Goal: Information Seeking & Learning: Learn about a topic

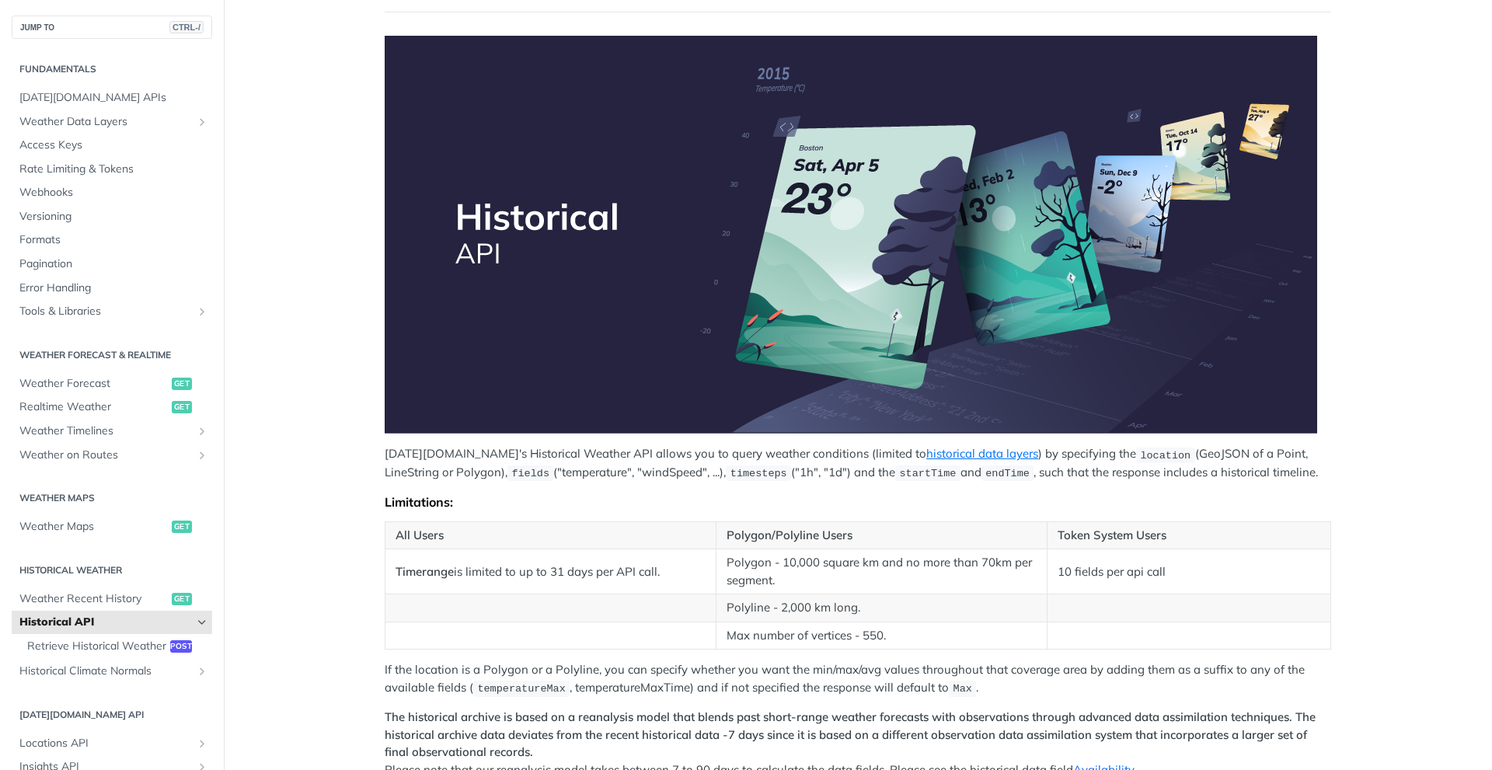
scroll to position [389, 0]
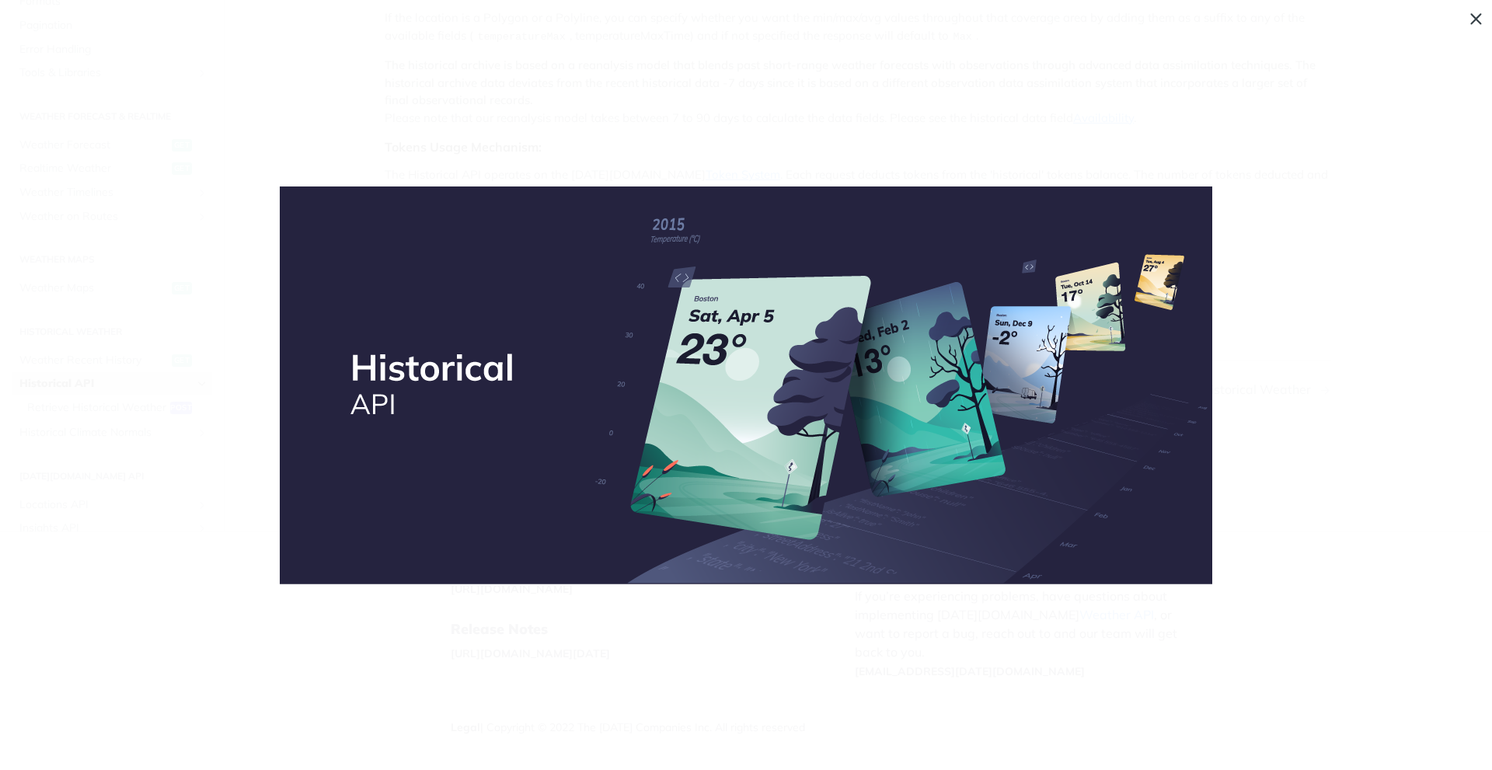
scroll to position [0, 0]
click at [413, 382] on img "Collapse image" at bounding box center [746, 386] width 933 height 398
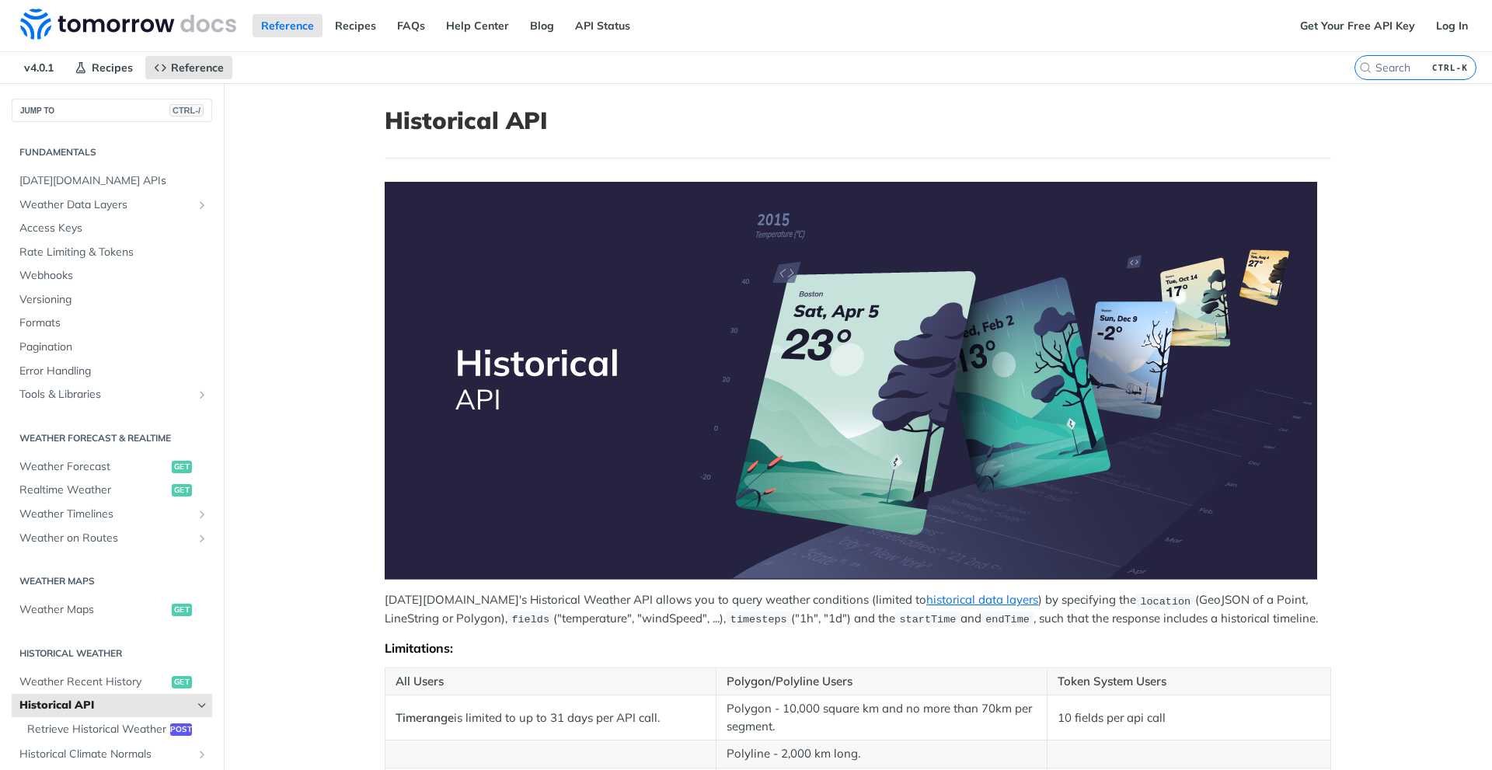
click at [410, 378] on img "Expand image" at bounding box center [851, 381] width 933 height 398
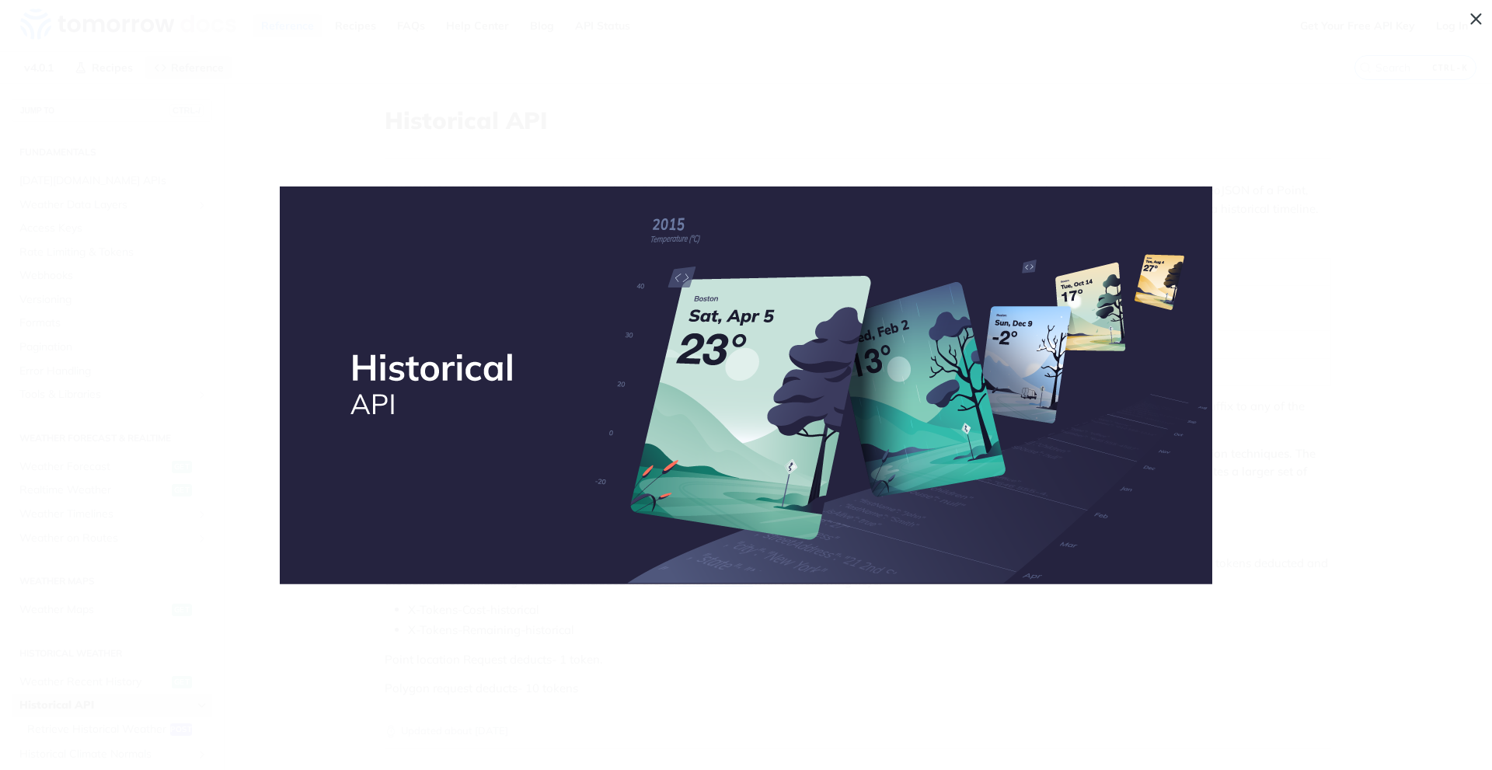
click at [410, 378] on img "Collapse image" at bounding box center [746, 386] width 933 height 398
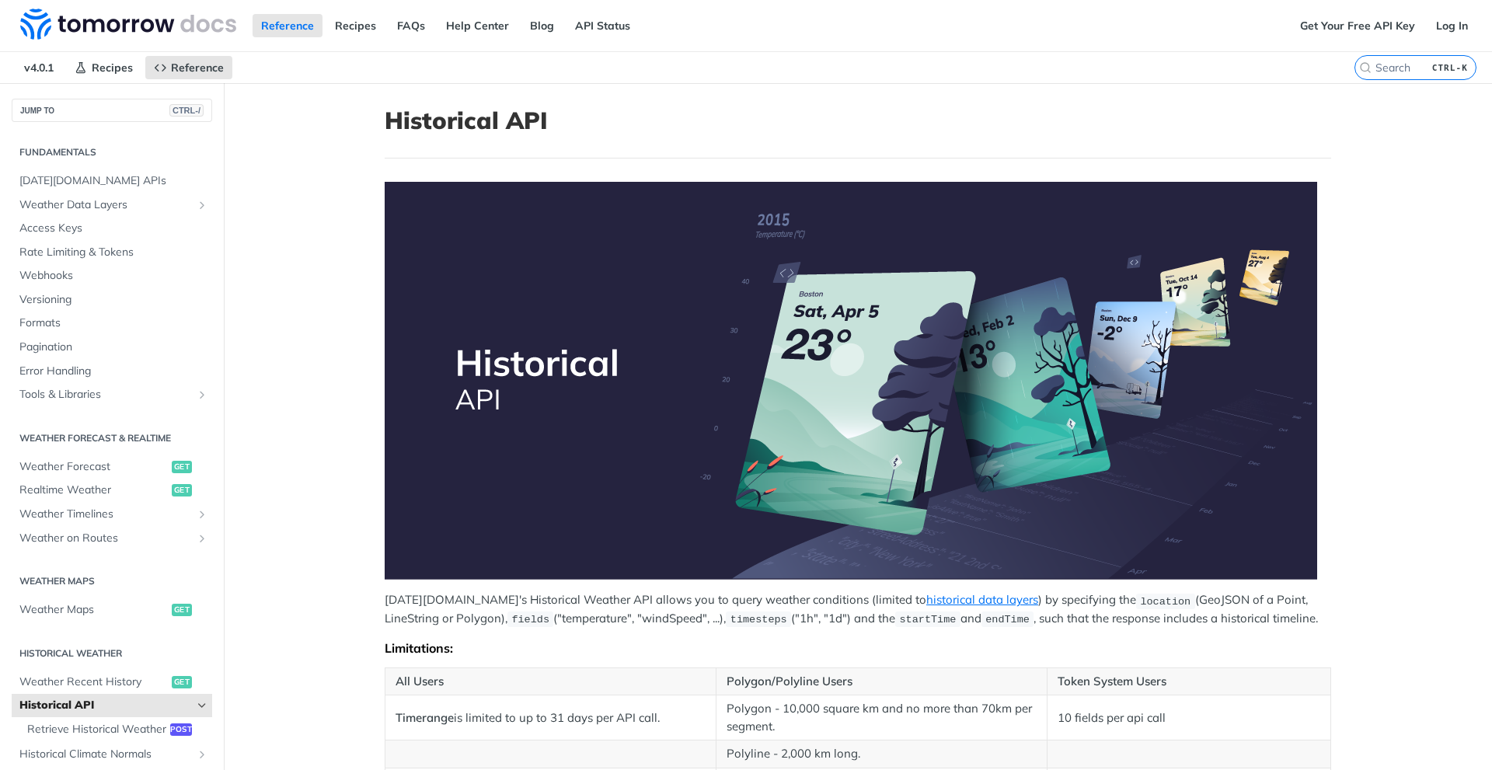
click at [284, 357] on main "JUMP TO CTRL-/ Fundamentals [DATE][DOMAIN_NAME] APIs Weather Data Layers Core P…" at bounding box center [746, 706] width 1492 height 1247
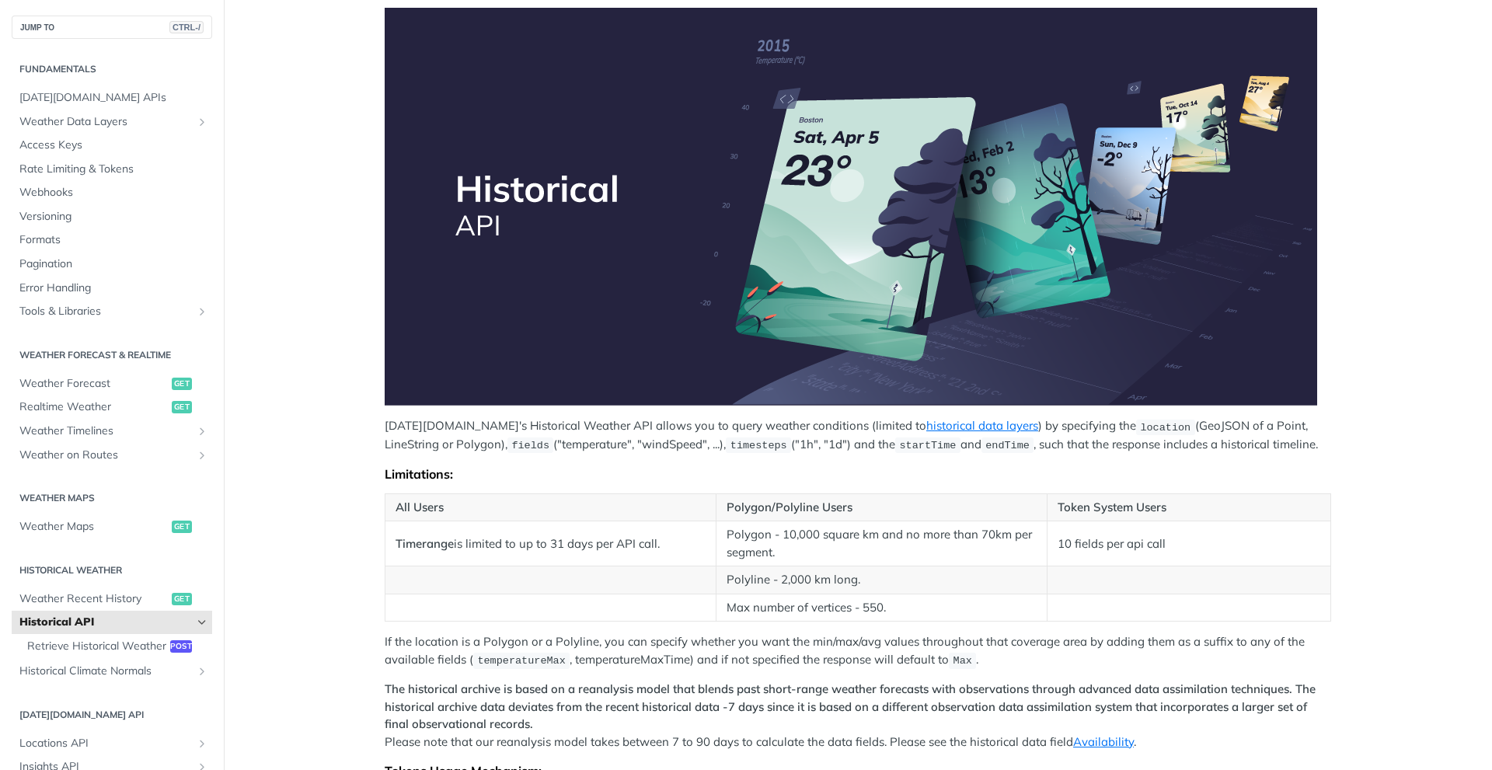
scroll to position [138, 0]
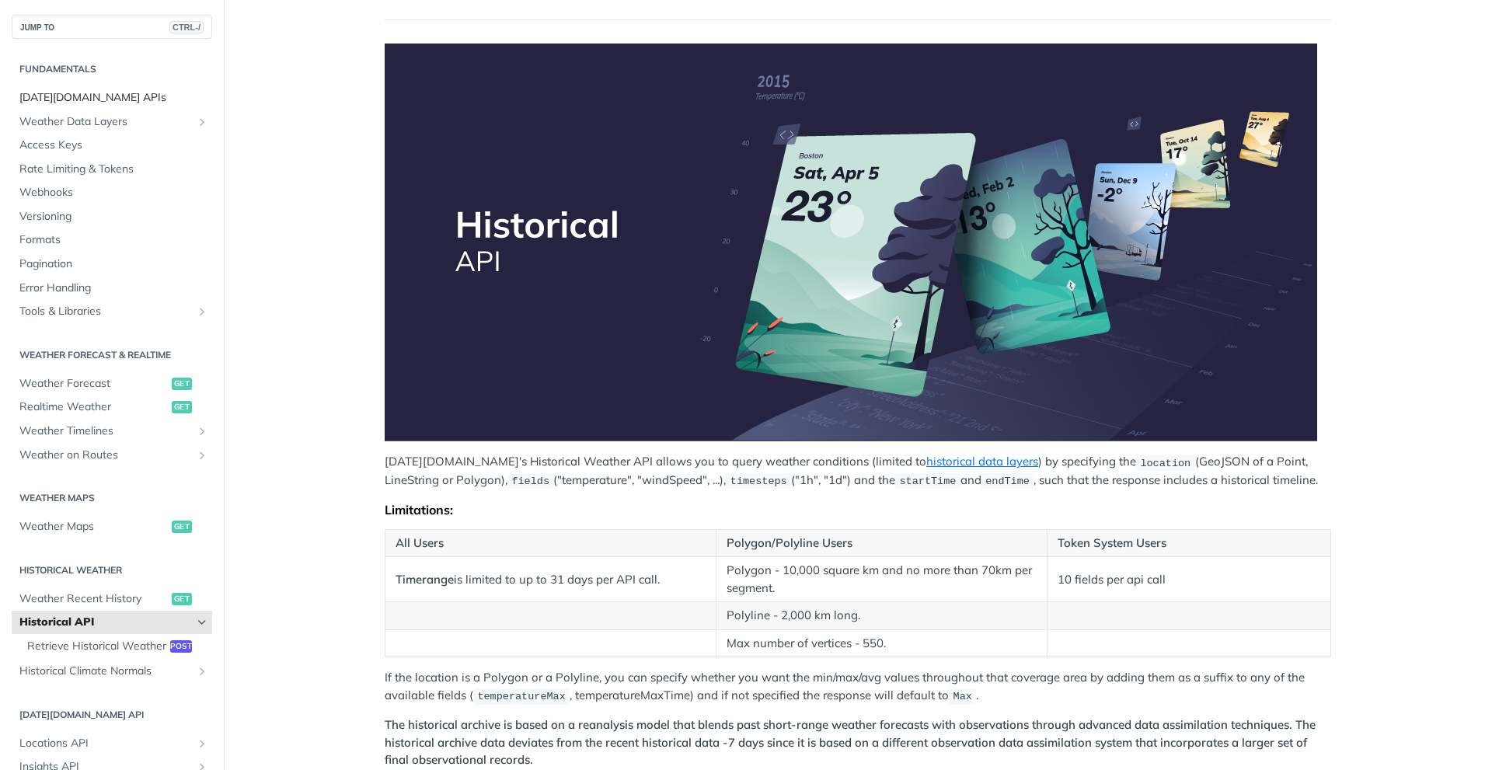
click at [117, 90] on span "[DATE][DOMAIN_NAME] APIs" at bounding box center [113, 98] width 189 height 16
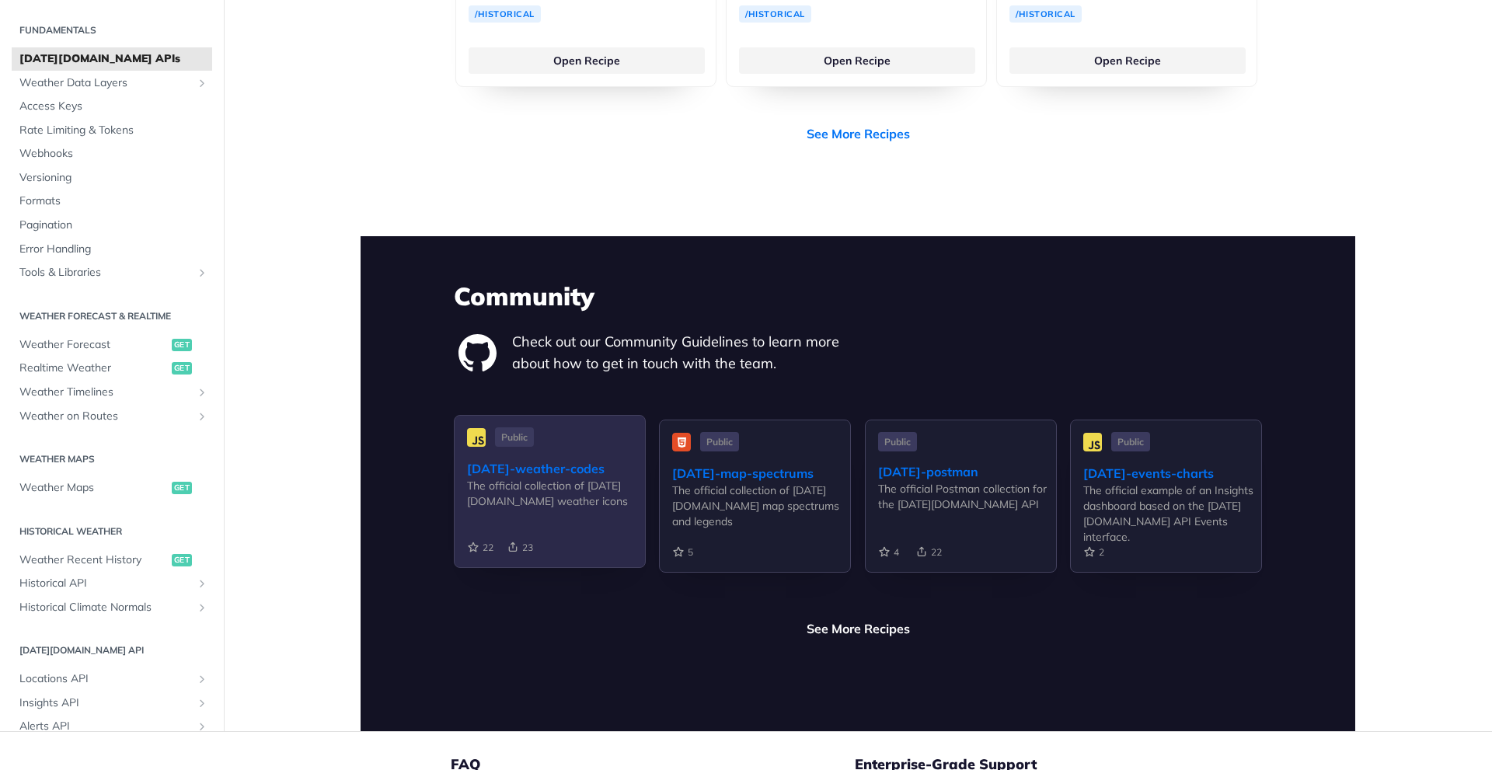
scroll to position [3575, 0]
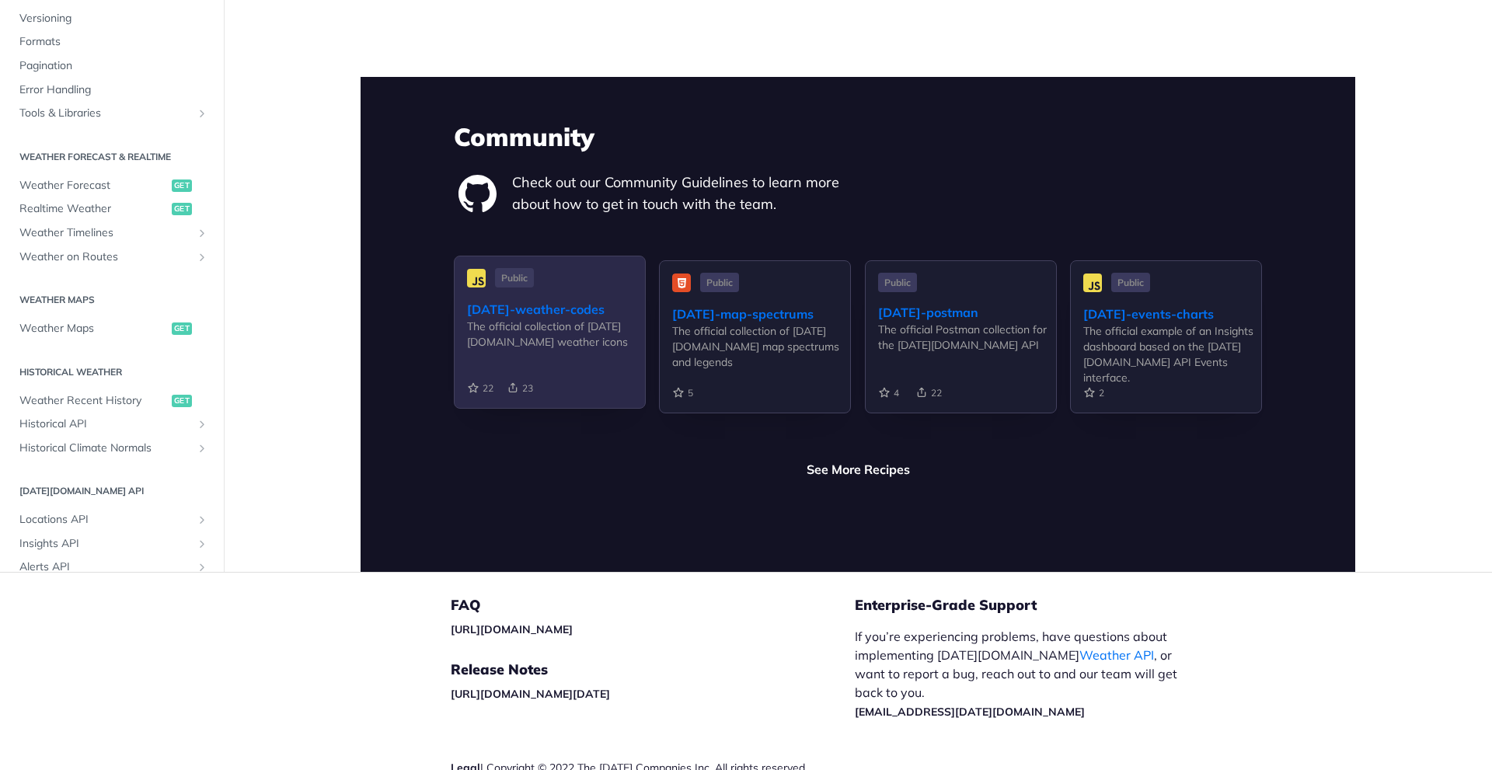
click at [602, 269] on div "Public" at bounding box center [550, 278] width 166 height 19
